Goal: Contribute content: Contribute content

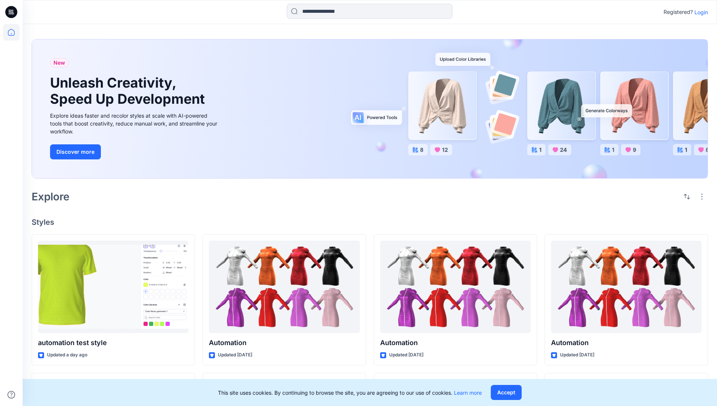
click at [699, 12] on p "Login" at bounding box center [701, 12] width 14 height 8
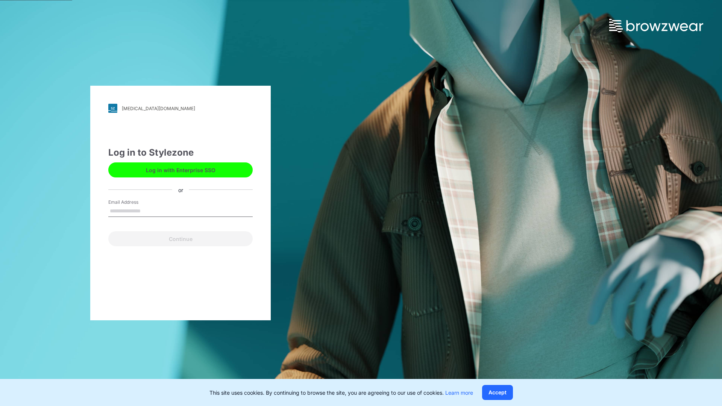
click at [149, 211] on input "Email Address" at bounding box center [180, 211] width 144 height 11
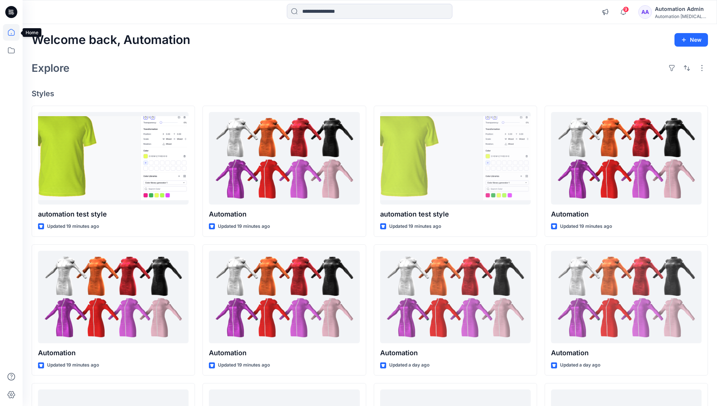
click at [14, 32] on icon at bounding box center [11, 32] width 7 height 7
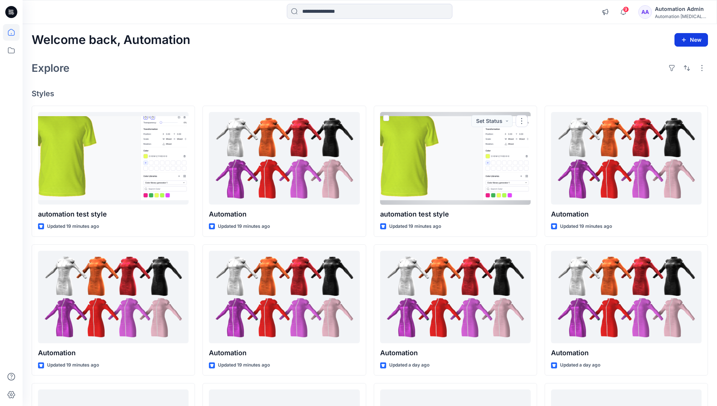
click at [684, 38] on icon "button" at bounding box center [683, 40] width 6 height 6
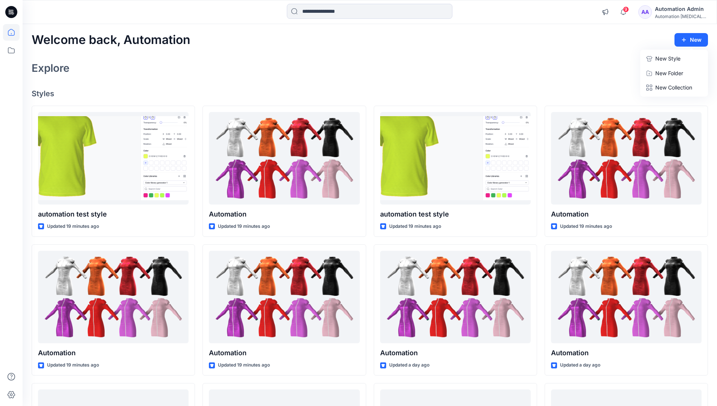
click at [654, 60] on button "New Style" at bounding box center [673, 58] width 65 height 15
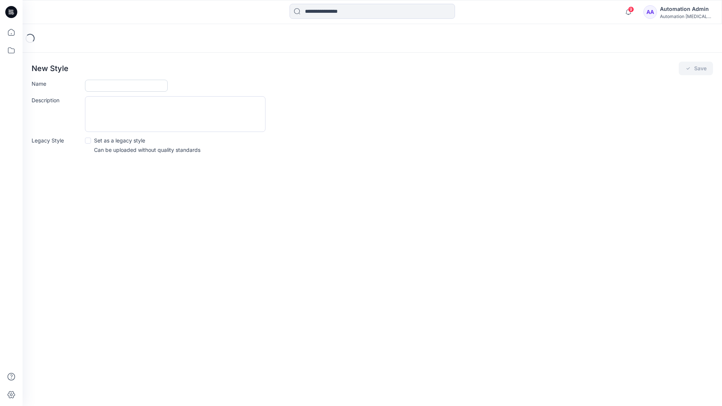
click at [107, 83] on input "Name" at bounding box center [126, 86] width 83 height 12
type input "**********"
click at [696, 69] on button "Save" at bounding box center [696, 69] width 34 height 14
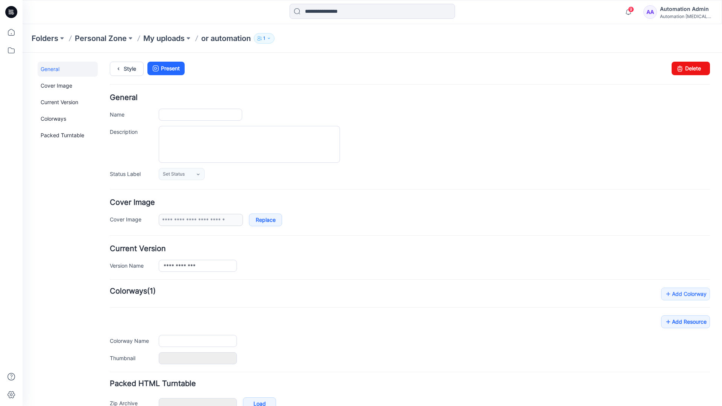
type input "**********"
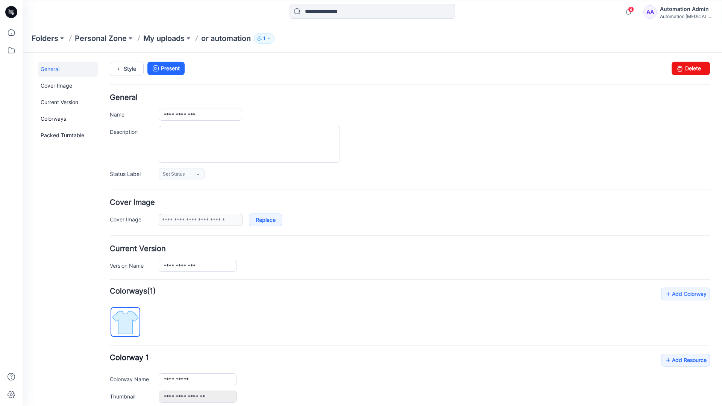
scroll to position [83, 0]
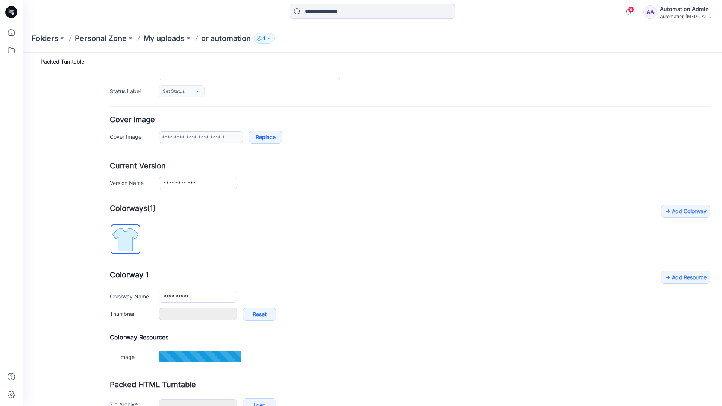
type input "**********"
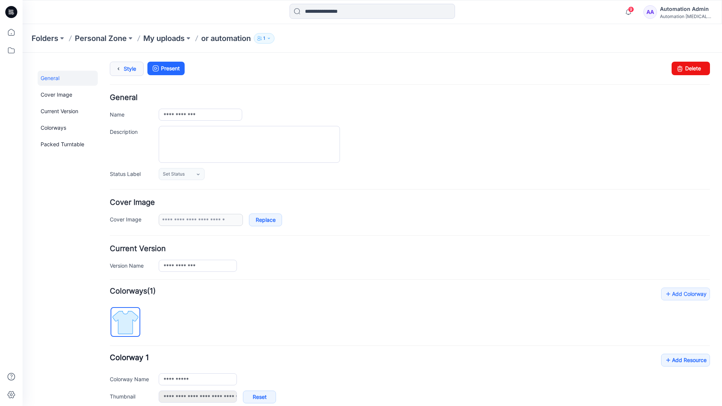
click at [125, 71] on link "Style" at bounding box center [127, 69] width 34 height 14
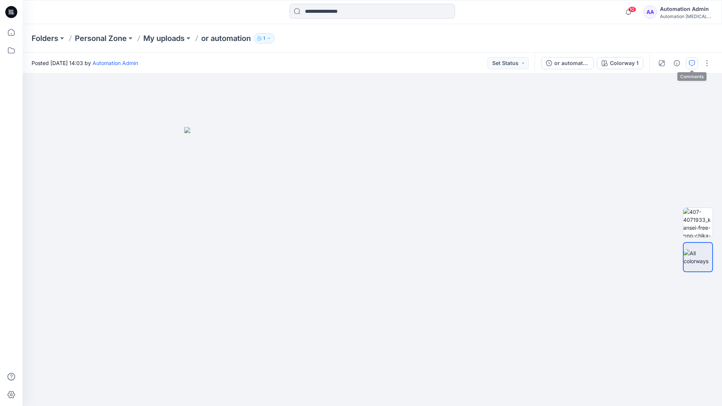
click at [691, 59] on button "button" at bounding box center [692, 63] width 12 height 12
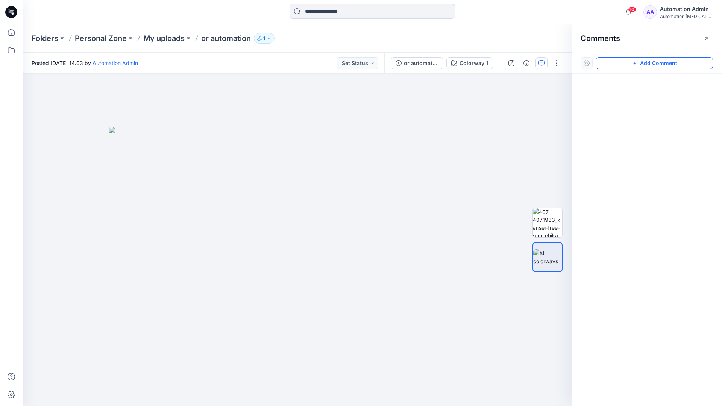
click at [647, 64] on button "Add Comment" at bounding box center [654, 63] width 117 height 12
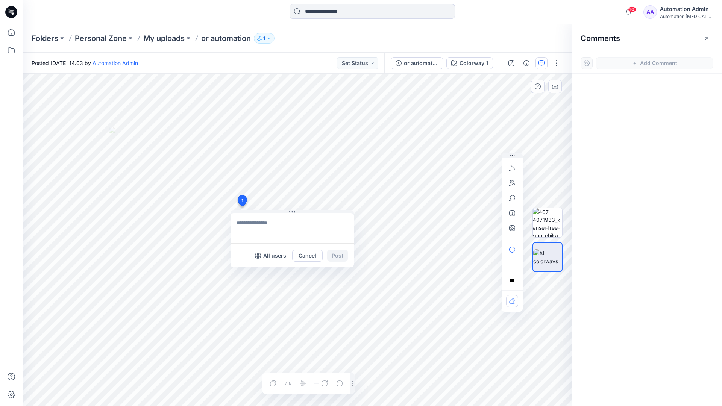
click at [242, 206] on div "1 All users Cancel Post Layer 1" at bounding box center [297, 240] width 549 height 333
type textarea "****"
click at [514, 166] on icon "button" at bounding box center [512, 168] width 6 height 6
click at [511, 182] on icon "button" at bounding box center [512, 183] width 6 height 6
click at [337, 115] on icon "Layer 1" at bounding box center [297, 240] width 549 height 333
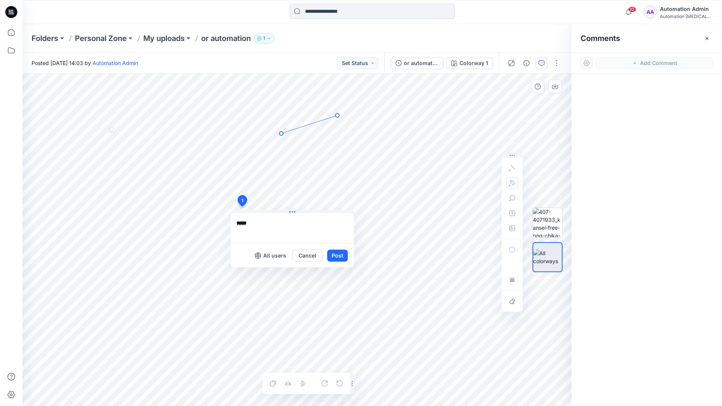
click at [281, 134] on icon "Layer 1" at bounding box center [297, 240] width 549 height 333
click at [336, 116] on circle at bounding box center [338, 116] width 4 height 4
click at [508, 182] on button "button" at bounding box center [512, 183] width 12 height 12
click at [471, 182] on icon "button" at bounding box center [471, 182] width 5 height 5
click at [512, 199] on icon "button" at bounding box center [512, 198] width 6 height 6
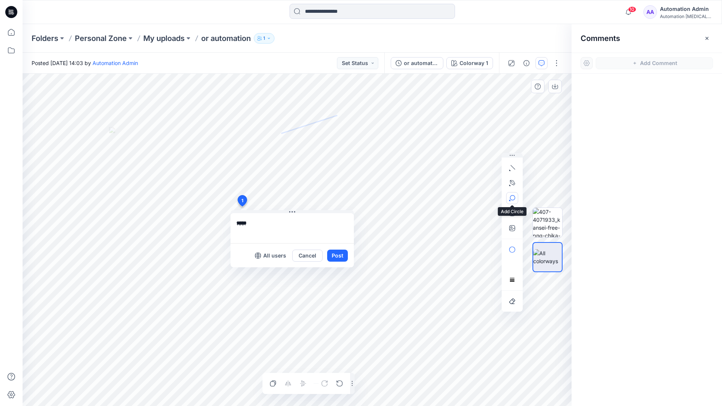
click at [515, 196] on button "button" at bounding box center [512, 198] width 12 height 12
click at [512, 199] on icon "button" at bounding box center [512, 198] width 6 height 6
click at [473, 199] on icon "button" at bounding box center [472, 199] width 6 height 6
click at [511, 215] on icon "button" at bounding box center [512, 213] width 6 height 6
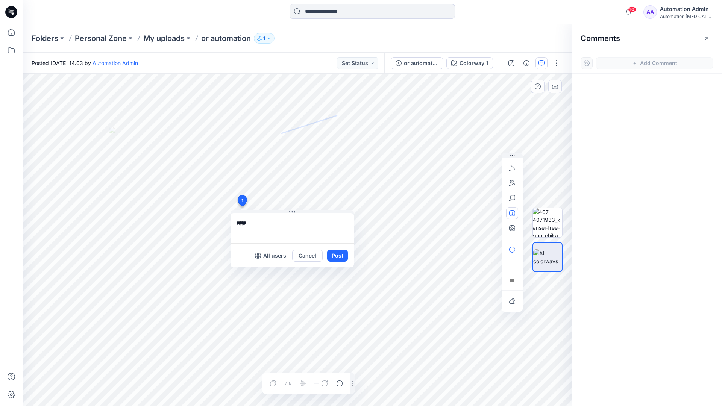
click at [509, 214] on button "button" at bounding box center [512, 213] width 12 height 12
type textarea "**********"
type input"] "**********"
click at [337, 256] on button "Post" at bounding box center [337, 256] width 21 height 12
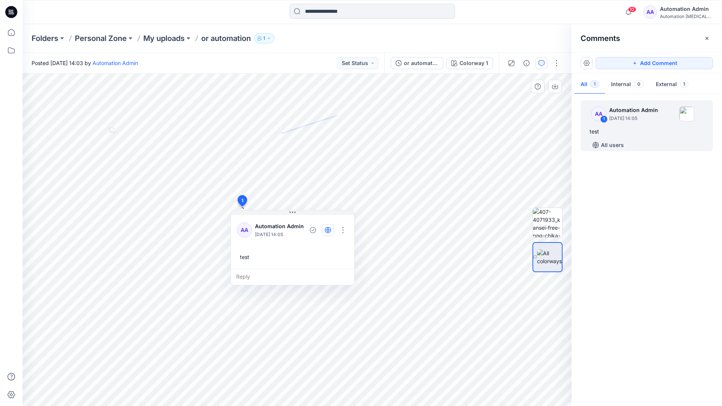
click at [328, 229] on icon "button" at bounding box center [328, 230] width 2 height 6
click at [329, 232] on icon "button" at bounding box center [328, 230] width 6 height 6
click at [279, 276] on div "Reply" at bounding box center [292, 277] width 123 height 17
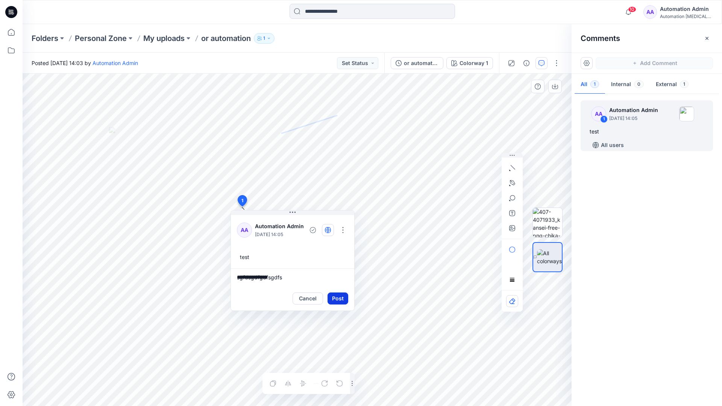
type textarea "**********"
click at [335, 294] on button "Post" at bounding box center [338, 299] width 21 height 12
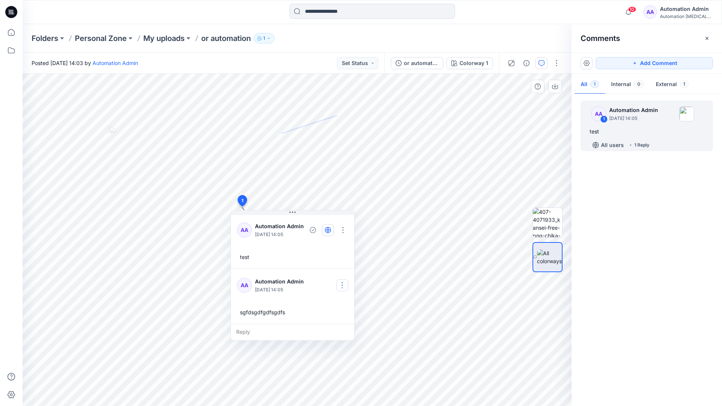
click at [345, 282] on button "button" at bounding box center [342, 285] width 12 height 12
click at [336, 326] on p "Delete comment" at bounding box center [346, 323] width 39 height 8
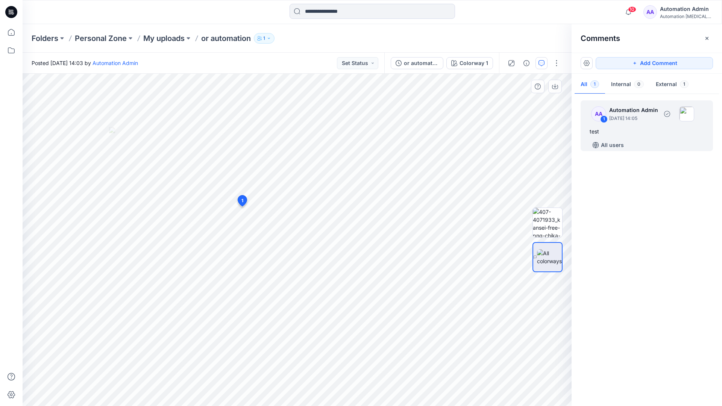
click at [618, 129] on div "test" at bounding box center [647, 131] width 114 height 9
click at [346, 227] on button "button" at bounding box center [343, 230] width 12 height 12
click at [339, 267] on p "Delete thread" at bounding box center [345, 268] width 33 height 8
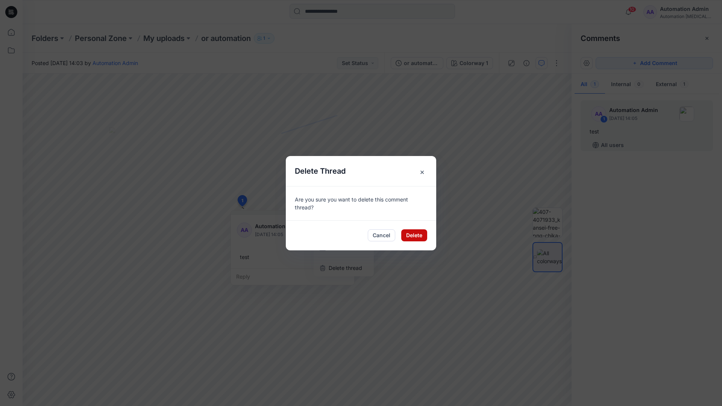
click at [416, 237] on button "Delete" at bounding box center [414, 235] width 26 height 12
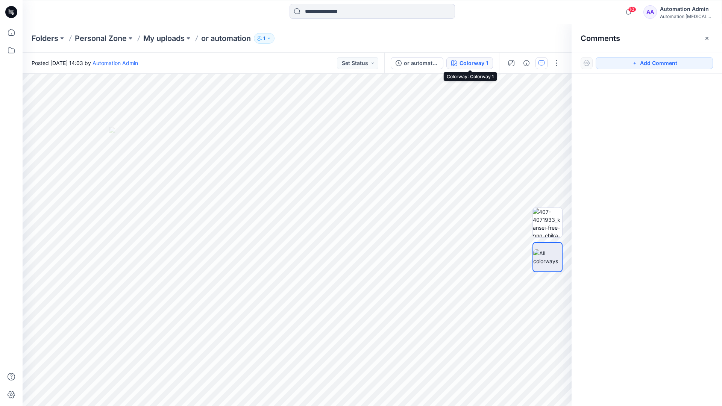
click at [462, 64] on div "Colorway 1" at bounding box center [474, 63] width 29 height 8
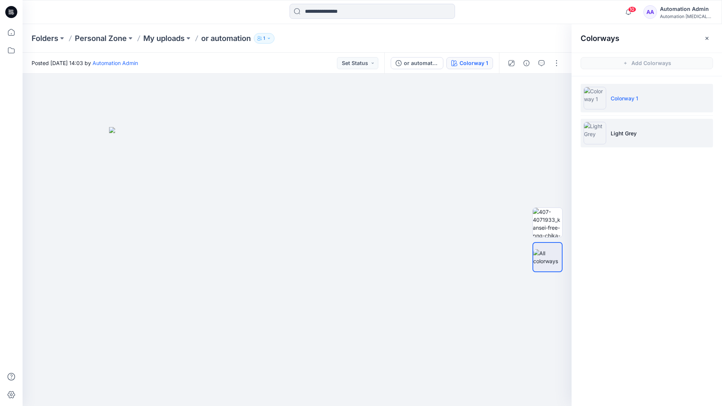
click at [621, 134] on p "Light Grey" at bounding box center [624, 133] width 26 height 8
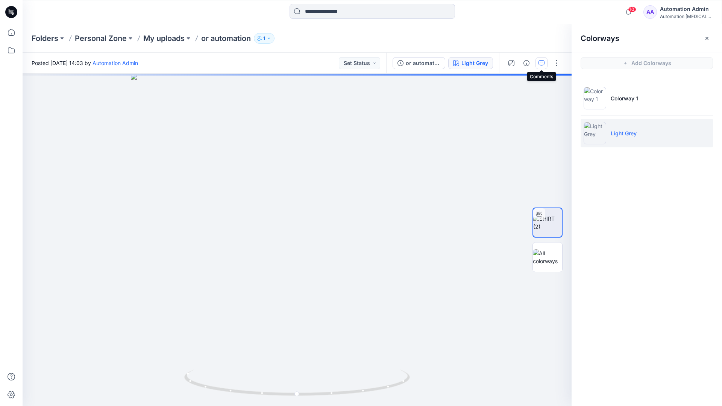
click at [540, 65] on icon "button" at bounding box center [542, 63] width 6 height 6
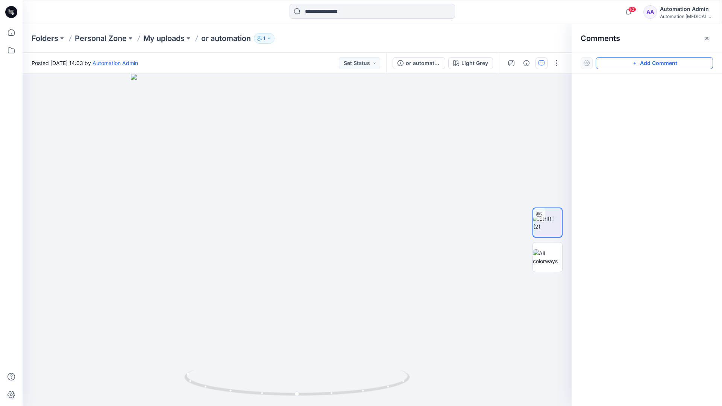
click at [626, 65] on button "Add Comment" at bounding box center [654, 63] width 117 height 12
click at [612, 61] on button "Click on the style to leave a comment" at bounding box center [654, 63] width 117 height 12
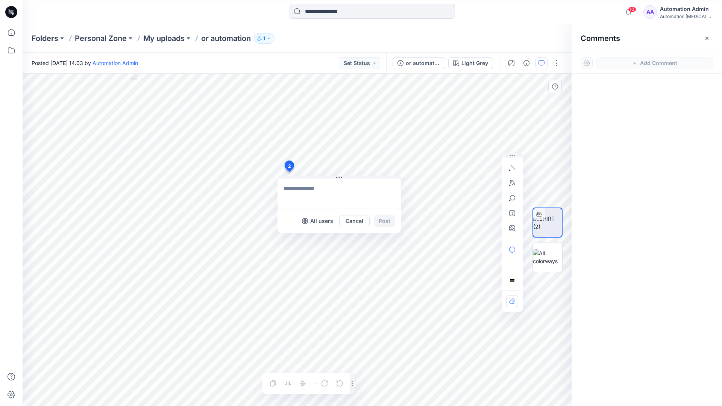
click at [289, 172] on div "2 All users Cancel Post Layer 1" at bounding box center [297, 240] width 549 height 333
click at [513, 171] on button "button" at bounding box center [512, 168] width 12 height 12
click at [512, 166] on icon "button" at bounding box center [513, 167] width 5 height 5
click at [466, 166] on button "button" at bounding box center [472, 166] width 12 height 12
click at [513, 181] on icon "button" at bounding box center [512, 182] width 5 height 5
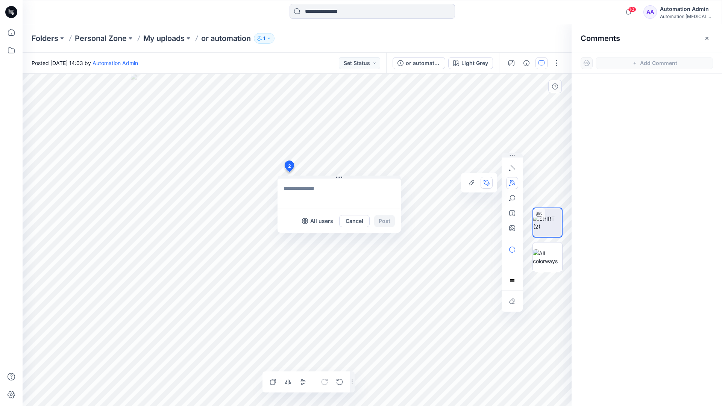
click at [206, 166] on icon "Layer 1" at bounding box center [297, 240] width 549 height 333
click at [179, 179] on icon "Layer 1" at bounding box center [297, 240] width 549 height 333
click at [179, 179] on circle at bounding box center [179, 180] width 4 height 4
click at [512, 202] on button "button" at bounding box center [512, 198] width 12 height 12
click at [515, 200] on icon "button" at bounding box center [512, 198] width 6 height 6
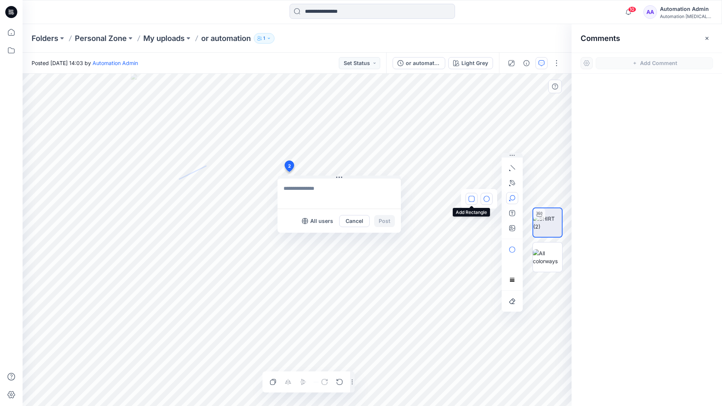
click at [475, 197] on button "button" at bounding box center [472, 199] width 12 height 12
click at [515, 246] on button "button" at bounding box center [512, 250] width 12 height 12
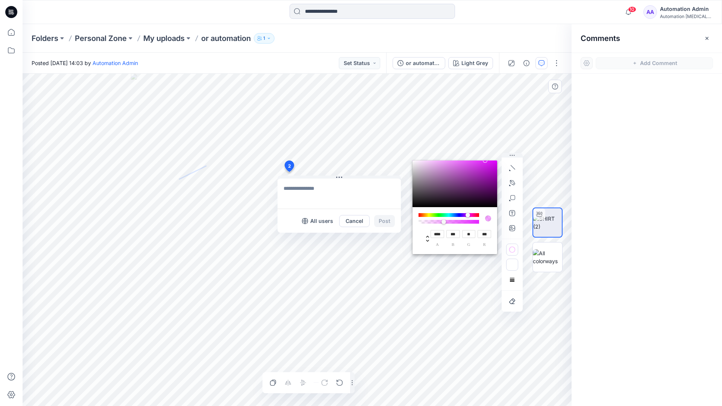
click at [510, 264] on icon "button" at bounding box center [512, 266] width 6 height 4
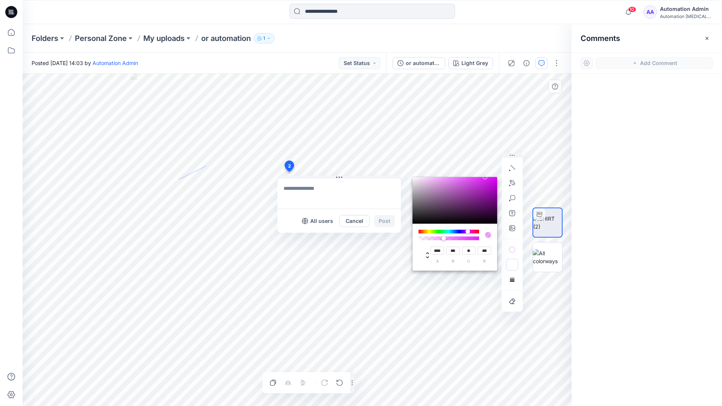
type input "**"
type input "***"
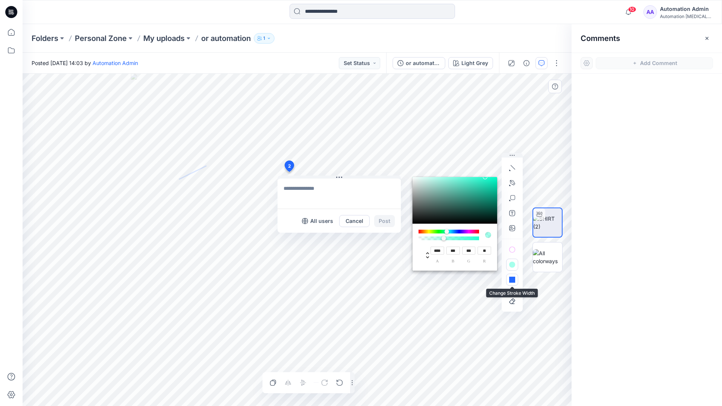
click at [509, 277] on button "button" at bounding box center [512, 280] width 12 height 12
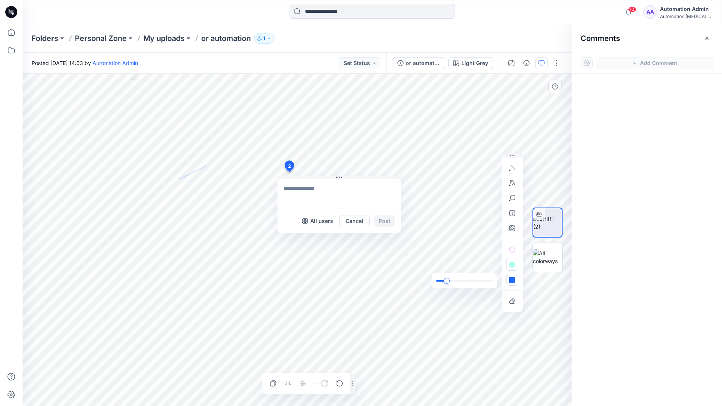
click at [448, 281] on div "slider" at bounding box center [447, 281] width 6 height 6
click at [513, 282] on icon "button" at bounding box center [512, 280] width 6 height 6
click at [499, 264] on icon "button" at bounding box center [501, 265] width 6 height 6
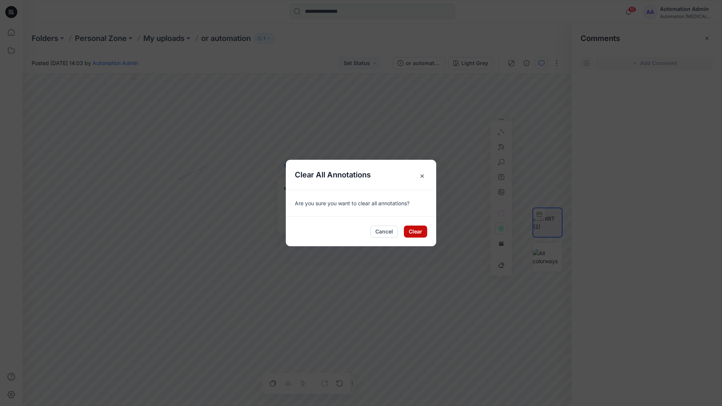
click at [418, 227] on button "Clear" at bounding box center [415, 232] width 23 height 12
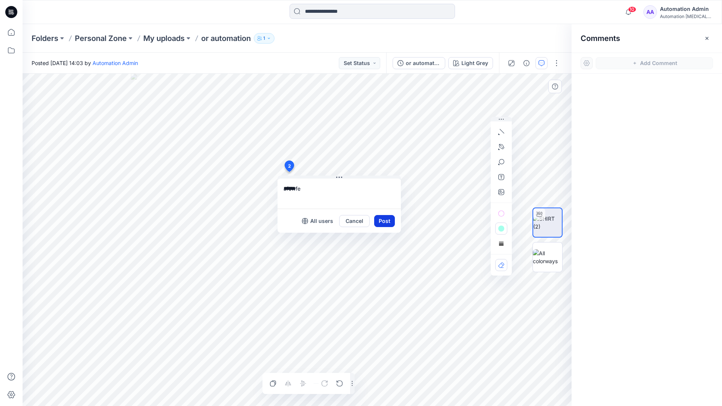
type textarea "******"
click at [381, 220] on button "Post" at bounding box center [384, 221] width 21 height 12
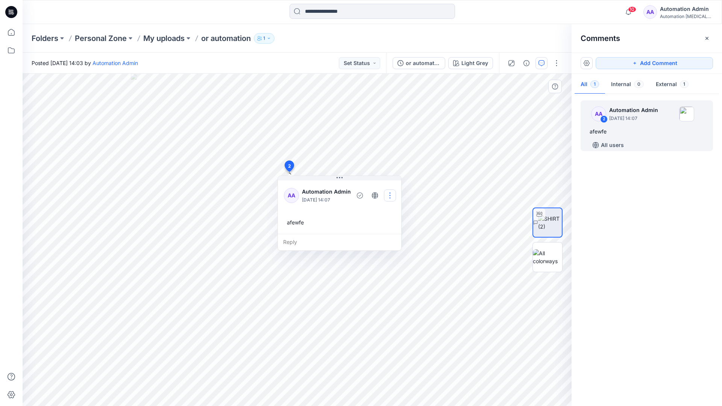
click at [388, 194] on button "button" at bounding box center [390, 196] width 12 height 12
click at [386, 231] on p "Delete thread" at bounding box center [392, 233] width 33 height 8
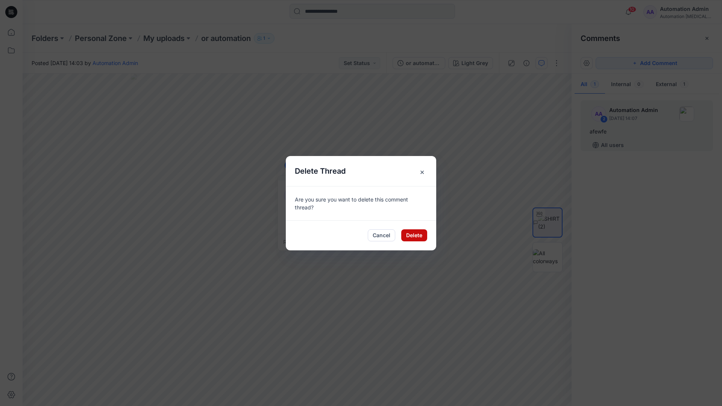
click at [409, 234] on button "Delete" at bounding box center [414, 235] width 26 height 12
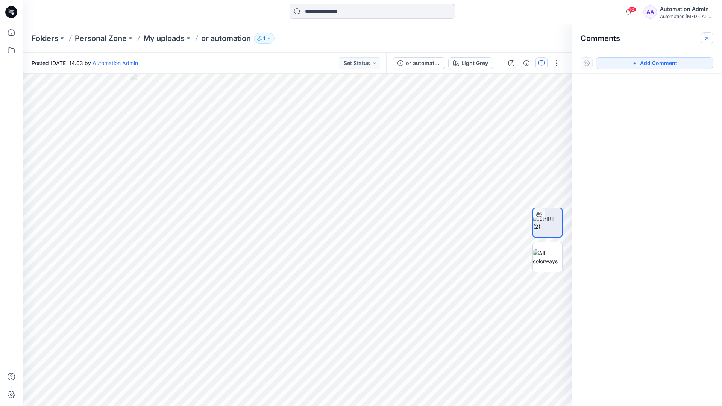
click at [706, 38] on icon "button" at bounding box center [707, 37] width 3 height 3
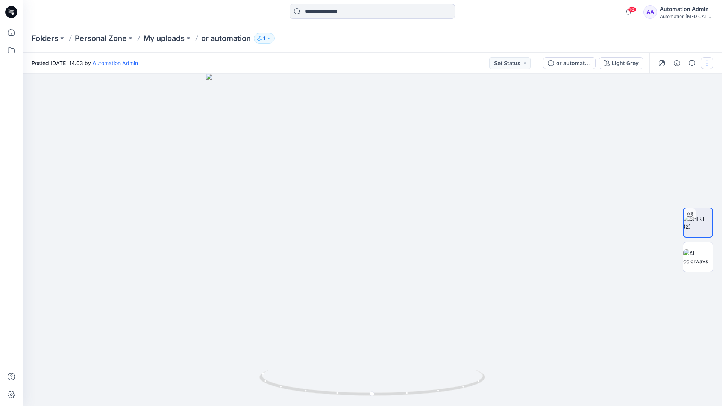
click at [706, 66] on button "button" at bounding box center [707, 63] width 12 height 12
click at [660, 102] on p "Edit" at bounding box center [658, 102] width 9 height 8
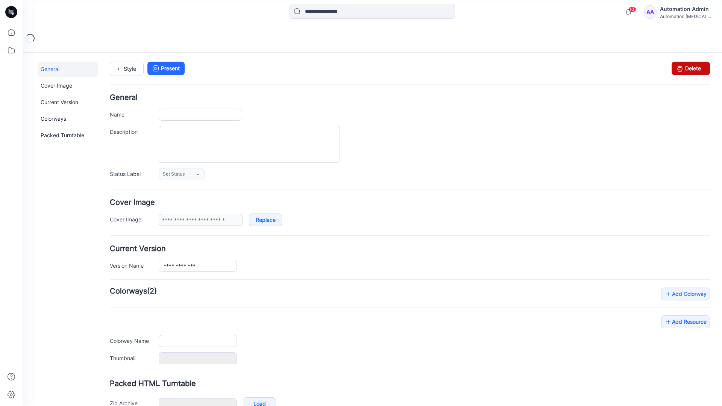
click at [675, 69] on icon at bounding box center [680, 69] width 11 height 14
type input "**********"
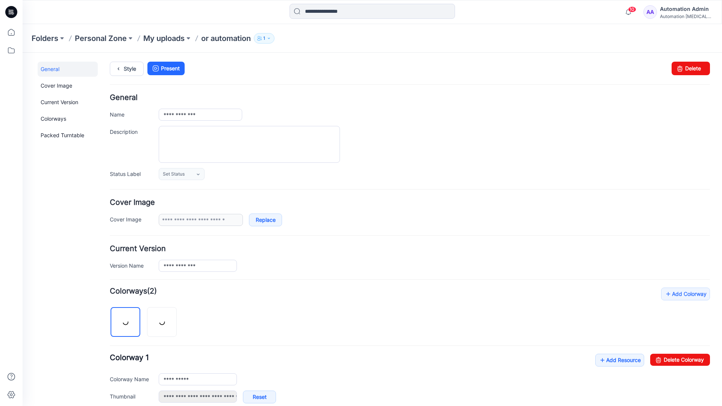
click at [602, 21] on div "10 Notifications Your style or automation is ready 1 new Colorways 4 minutes ag…" at bounding box center [373, 12] width 700 height 24
click at [675, 14] on div "Automation [MEDICAL_DATA]..." at bounding box center [686, 17] width 53 height 6
